Goal: Transaction & Acquisition: Purchase product/service

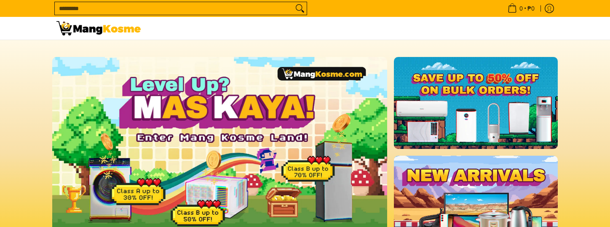
click at [205, 9] on input "Search..." at bounding box center [174, 8] width 238 height 13
click at [168, 6] on input "***" at bounding box center [174, 8] width 238 height 13
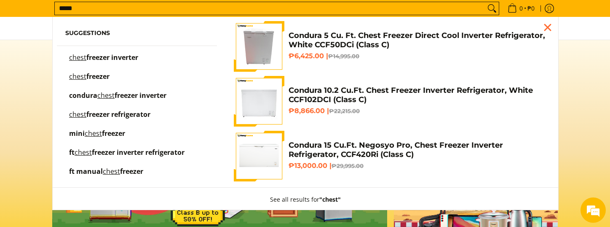
type input "*****"
click at [117, 57] on span "freezer inverter" at bounding box center [112, 57] width 52 height 9
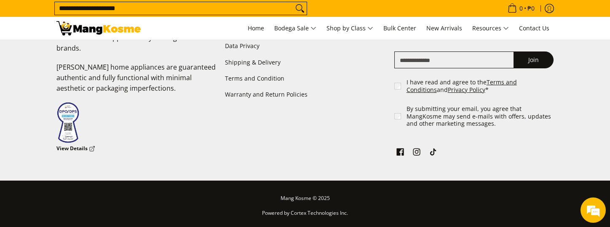
scroll to position [654, 0]
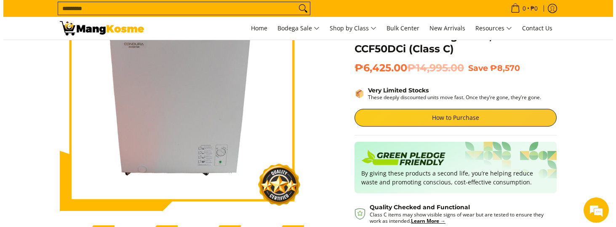
scroll to position [84, 0]
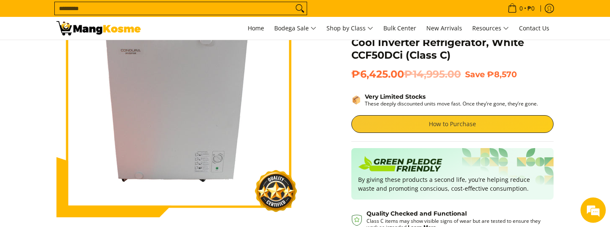
click at [451, 123] on link "How to Purchase" at bounding box center [452, 124] width 202 height 18
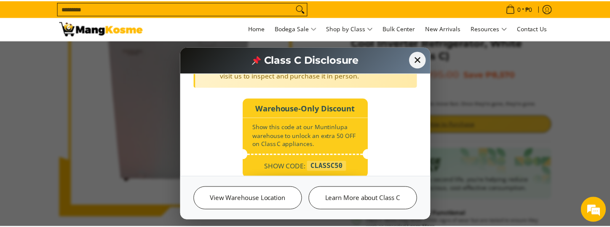
scroll to position [163, 0]
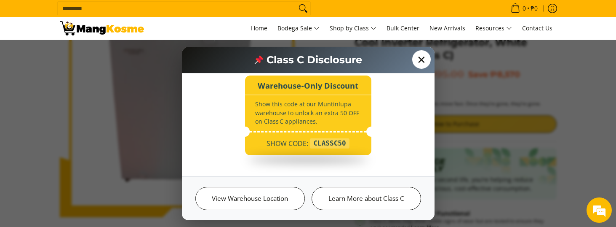
click at [422, 60] on span "✕" at bounding box center [421, 59] width 19 height 19
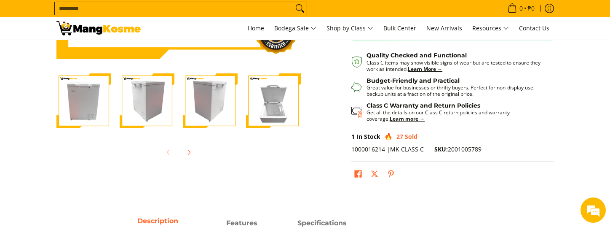
scroll to position [211, 0]
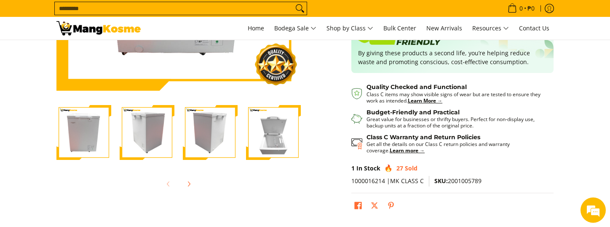
click at [263, 144] on img "Condura 5 Cu. Ft. Chest Freezer Direct Cool Inverter Refrigerator, White CCF50D…" at bounding box center [273, 132] width 55 height 55
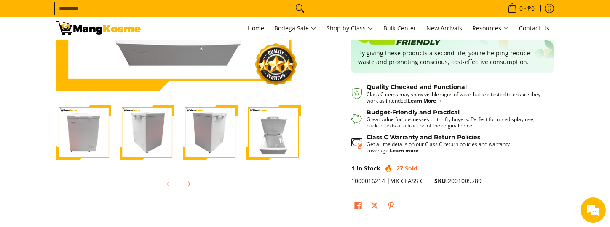
click at [215, 137] on img "Condura 5 Cu. Ft. Chest Freezer Direct Cool Inverter Refrigerator, White CCF50D…" at bounding box center [210, 132] width 55 height 55
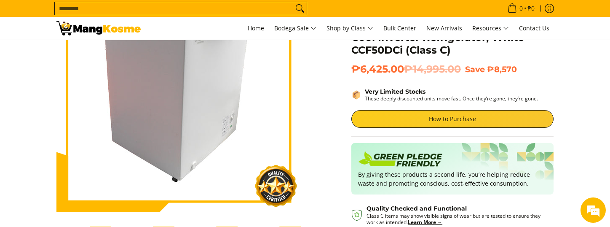
scroll to position [84, 0]
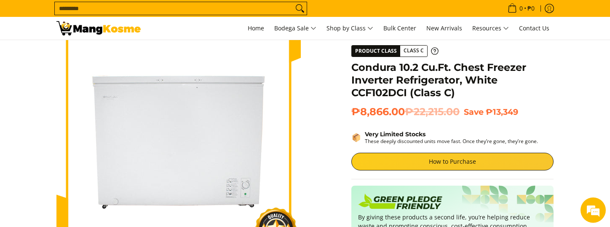
scroll to position [42, 0]
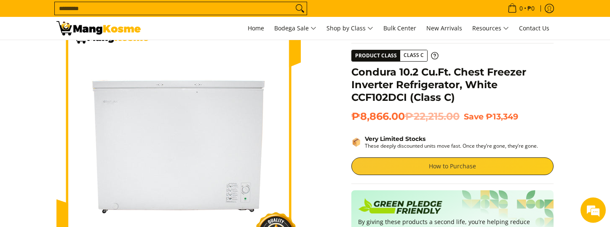
click at [454, 165] on link "How to Purchase" at bounding box center [452, 166] width 202 height 18
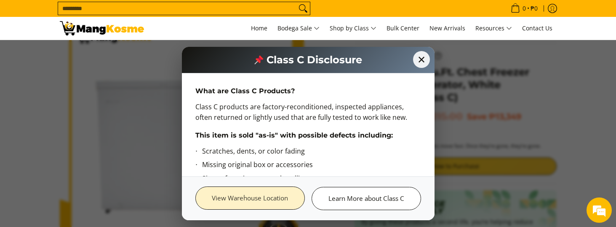
click at [251, 200] on link "View Warehouse Location" at bounding box center [249, 197] width 109 height 23
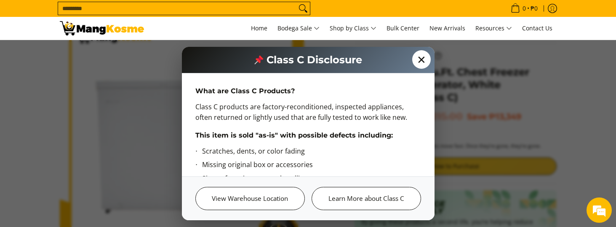
click at [424, 61] on span "✕" at bounding box center [421, 59] width 19 height 19
